Goal: Task Accomplishment & Management: Use online tool/utility

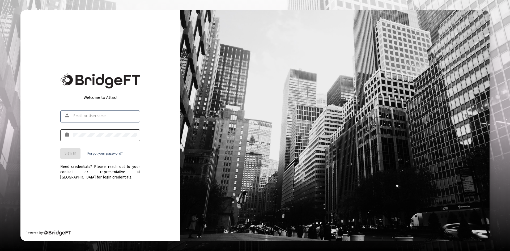
type input "[PERSON_NAME][EMAIL_ADDRESS][DOMAIN_NAME]"
click at [68, 154] on span "Sign In" at bounding box center [71, 153] width 12 height 5
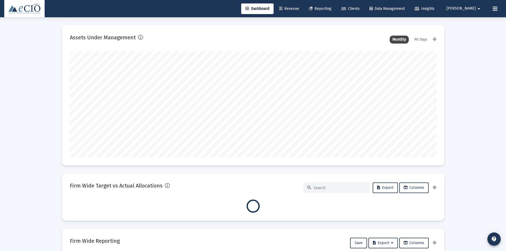
type input "[DATE]"
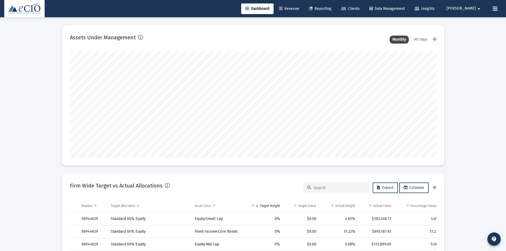
click at [329, 7] on span "Reporting" at bounding box center [320, 8] width 23 height 5
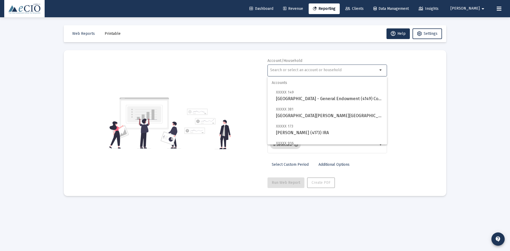
click at [303, 71] on input "text" at bounding box center [324, 70] width 108 height 4
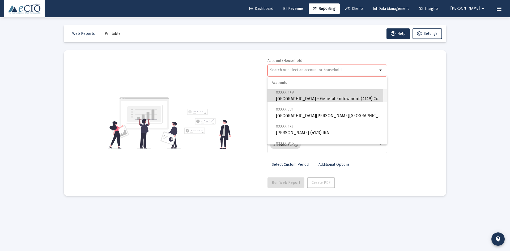
click at [289, 97] on span "[MEDICAL_DATA] [GEOGRAPHIC_DATA] - [GEOGRAPHIC_DATA] (4149) Corporation" at bounding box center [329, 95] width 107 height 13
type input "[GEOGRAPHIC_DATA] - General Endowment (4149) Corporation"
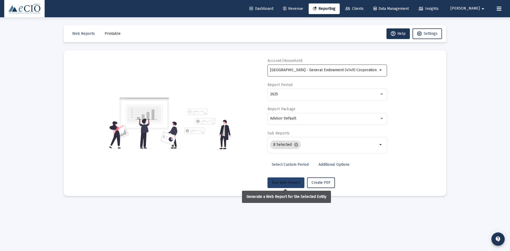
click at [292, 182] on span "Run Web Report" at bounding box center [286, 182] width 28 height 5
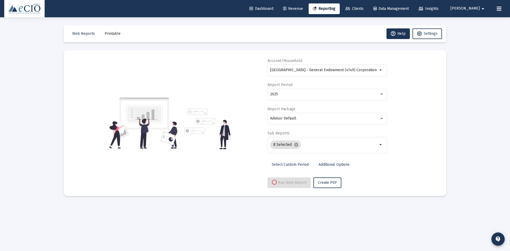
select select "View all"
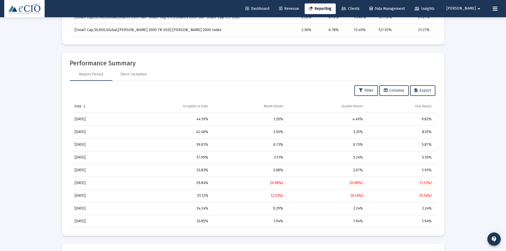
scroll to position [399, 0]
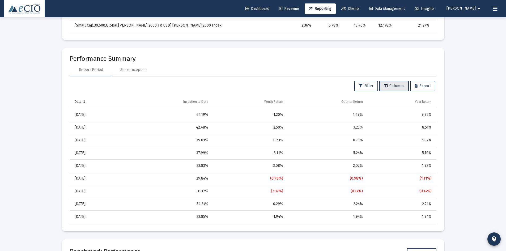
click at [398, 86] on span "Columns" at bounding box center [394, 86] width 20 height 5
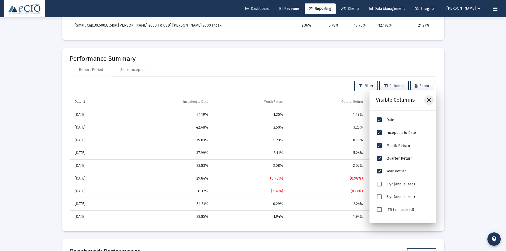
click at [431, 101] on icon "Close" at bounding box center [429, 100] width 6 height 6
